Goal: Manage account settings

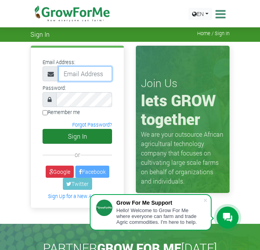
type input "judahfoli@gmail.com"
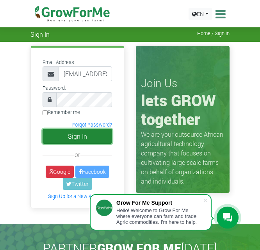
click at [73, 133] on button "Sign In" at bounding box center [78, 136] width 70 height 15
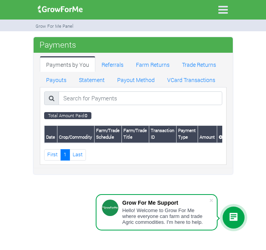
click at [225, 11] on icon at bounding box center [223, 10] width 16 height 16
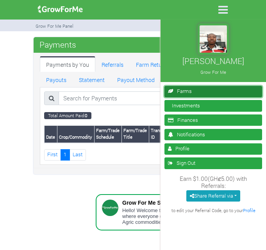
click at [182, 91] on link "Farms" at bounding box center [213, 91] width 98 height 11
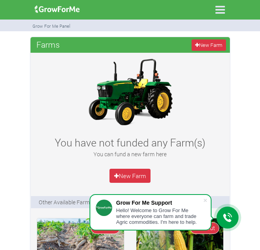
click at [221, 9] on icon at bounding box center [220, 10] width 16 height 16
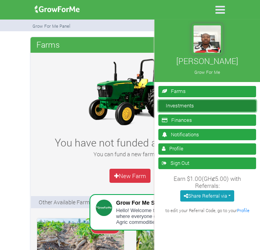
click at [167, 100] on link "Investments" at bounding box center [207, 105] width 98 height 11
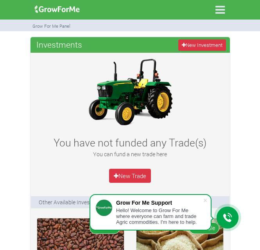
click at [218, 7] on icon at bounding box center [220, 10] width 16 height 16
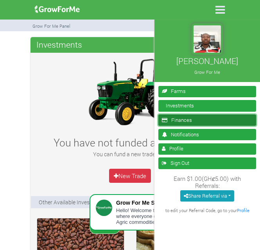
click at [186, 117] on link "Finances" at bounding box center [207, 119] width 98 height 11
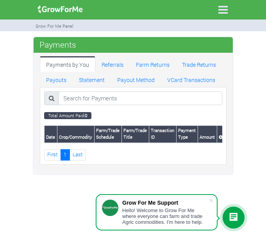
click at [226, 12] on icon at bounding box center [223, 10] width 16 height 16
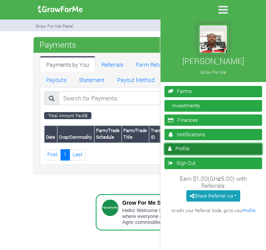
click at [191, 146] on link "Profile" at bounding box center [213, 148] width 98 height 11
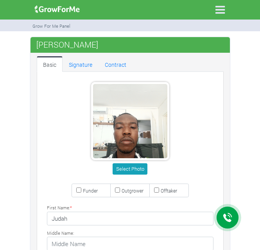
type input "54 466 9528"
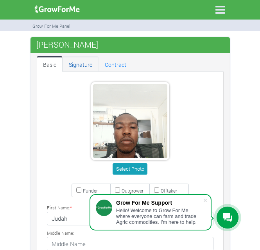
click at [82, 65] on link "Signature" at bounding box center [80, 64] width 36 height 16
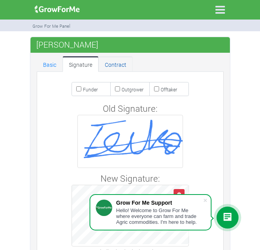
click at [112, 61] on link "Contract" at bounding box center [115, 64] width 34 height 16
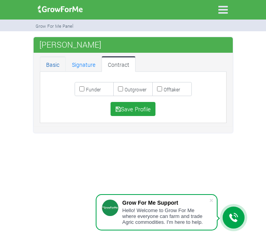
click at [61, 66] on link "Basic" at bounding box center [53, 64] width 26 height 16
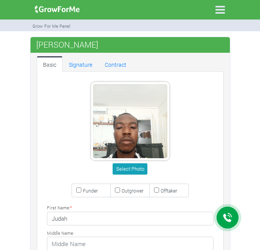
type input "54 466 9528"
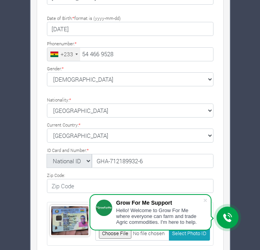
scroll to position [272, 0]
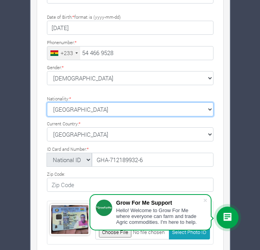
click at [210, 106] on select "[GEOGRAPHIC_DATA] [GEOGRAPHIC_DATA] [GEOGRAPHIC_DATA] [GEOGRAPHIC_DATA] [US_STA…" at bounding box center [130, 109] width 166 height 14
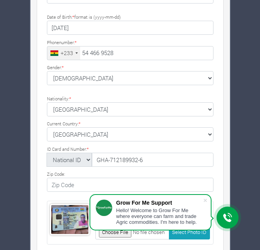
click at [256, 120] on div "Farms Investments Finances Notifications Profile Sign Out Judah Teiko" at bounding box center [130, 86] width 260 height 643
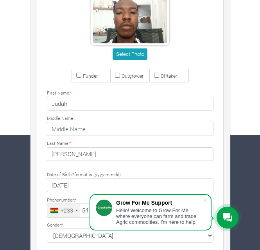
scroll to position [0, 0]
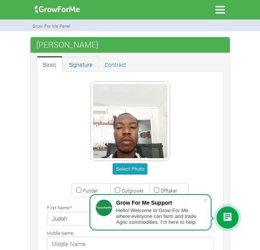
click at [75, 60] on link "Signature" at bounding box center [80, 64] width 36 height 16
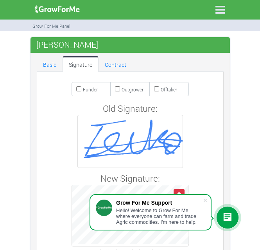
click at [161, 88] on small "Offtaker" at bounding box center [169, 89] width 16 height 6
click at [159, 88] on input "Offtaker" at bounding box center [156, 88] width 5 height 5
click at [161, 88] on small "Offtaker" at bounding box center [169, 89] width 16 height 6
click at [159, 88] on input "Offtaker" at bounding box center [156, 88] width 5 height 5
checkbox input "false"
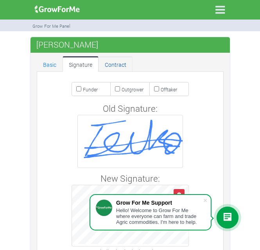
click at [116, 66] on link "Contract" at bounding box center [115, 64] width 34 height 16
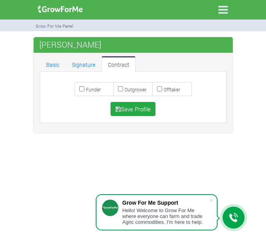
click at [223, 12] on icon at bounding box center [223, 10] width 16 height 16
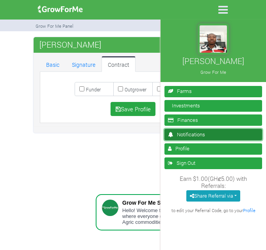
click at [187, 136] on link "Notifications" at bounding box center [213, 134] width 98 height 11
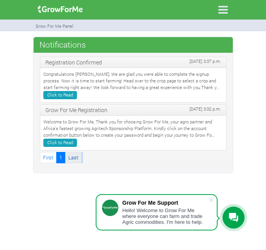
click at [73, 152] on link "Last" at bounding box center [73, 157] width 16 height 11
click at [224, 14] on icon at bounding box center [223, 10] width 16 height 16
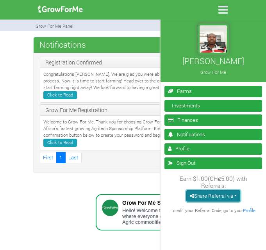
click at [236, 194] on button "Share Referral via" at bounding box center [213, 195] width 54 height 11
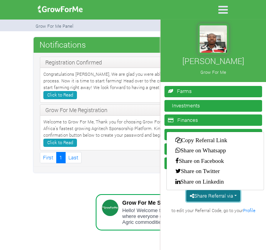
scroll to position [9, 0]
click at [93, 177] on div "[PERSON_NAME] Grow For Me Farms" at bounding box center [133, 125] width 266 height 250
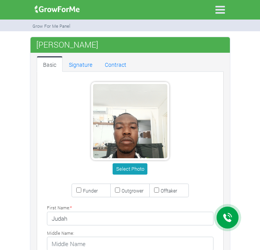
type input "54 466 9528"
